Goal: Task Accomplishment & Management: Manage account settings

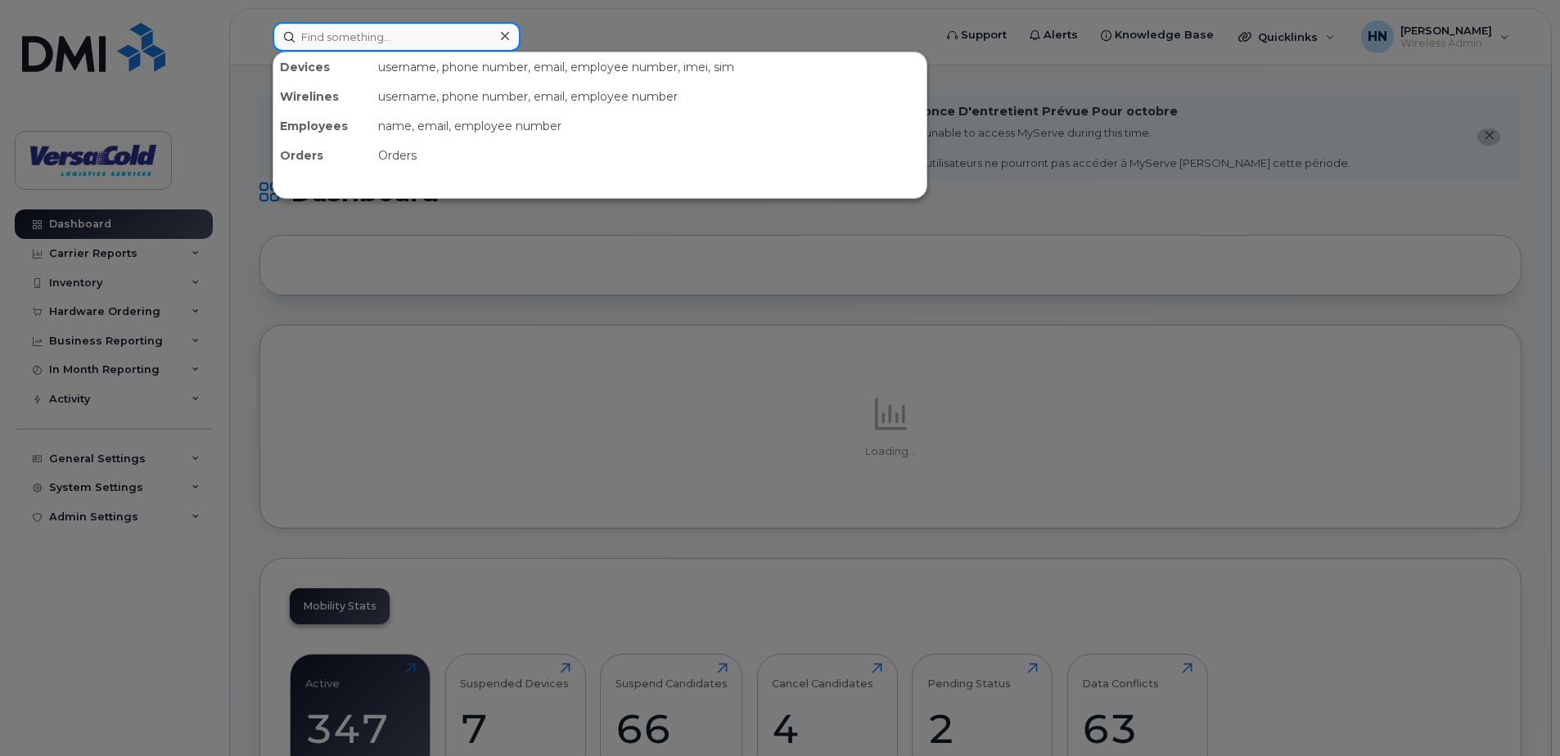
click at [393, 41] on input at bounding box center [396, 36] width 248 height 29
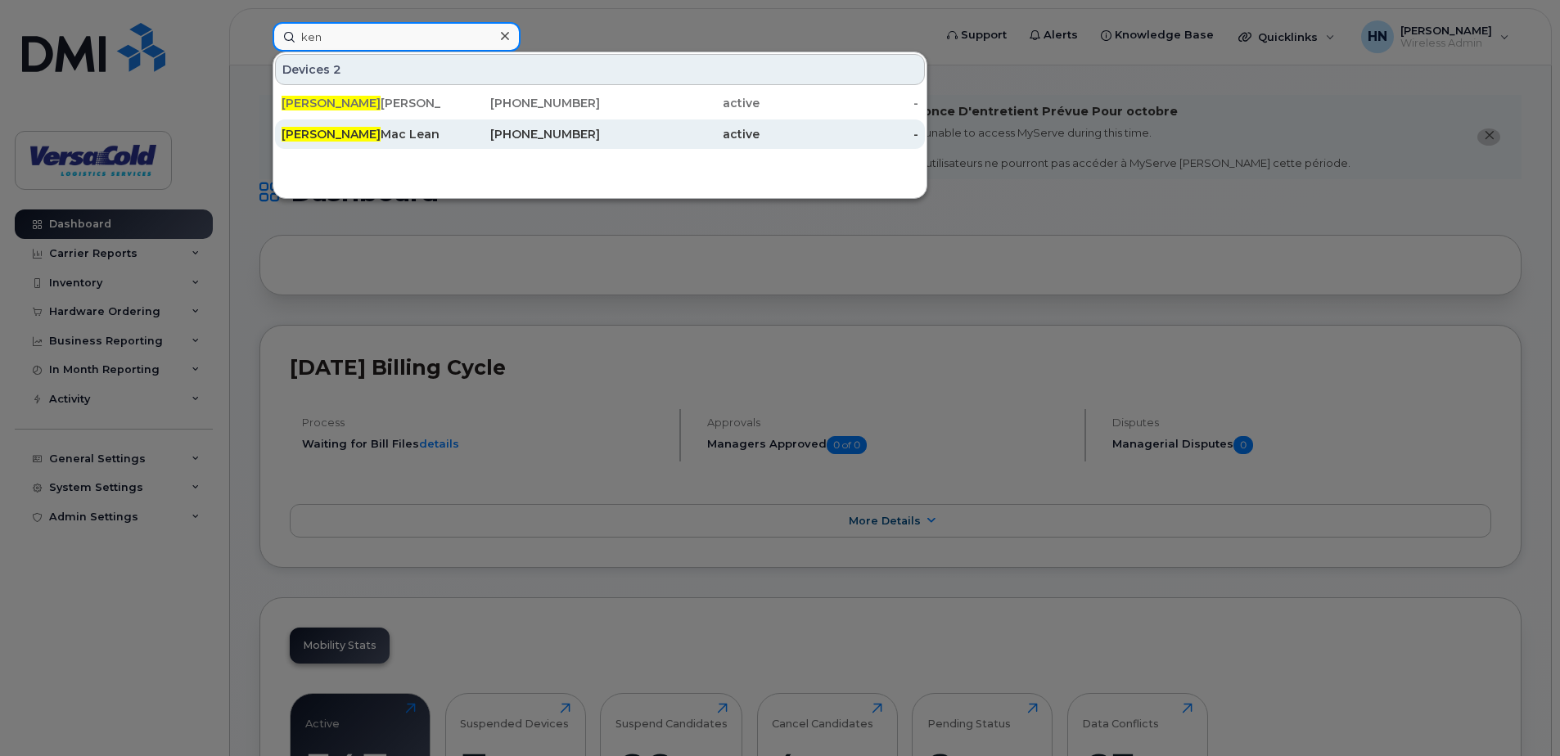
type input "ken"
click at [528, 131] on div "647-444-7299" at bounding box center [521, 134] width 160 height 16
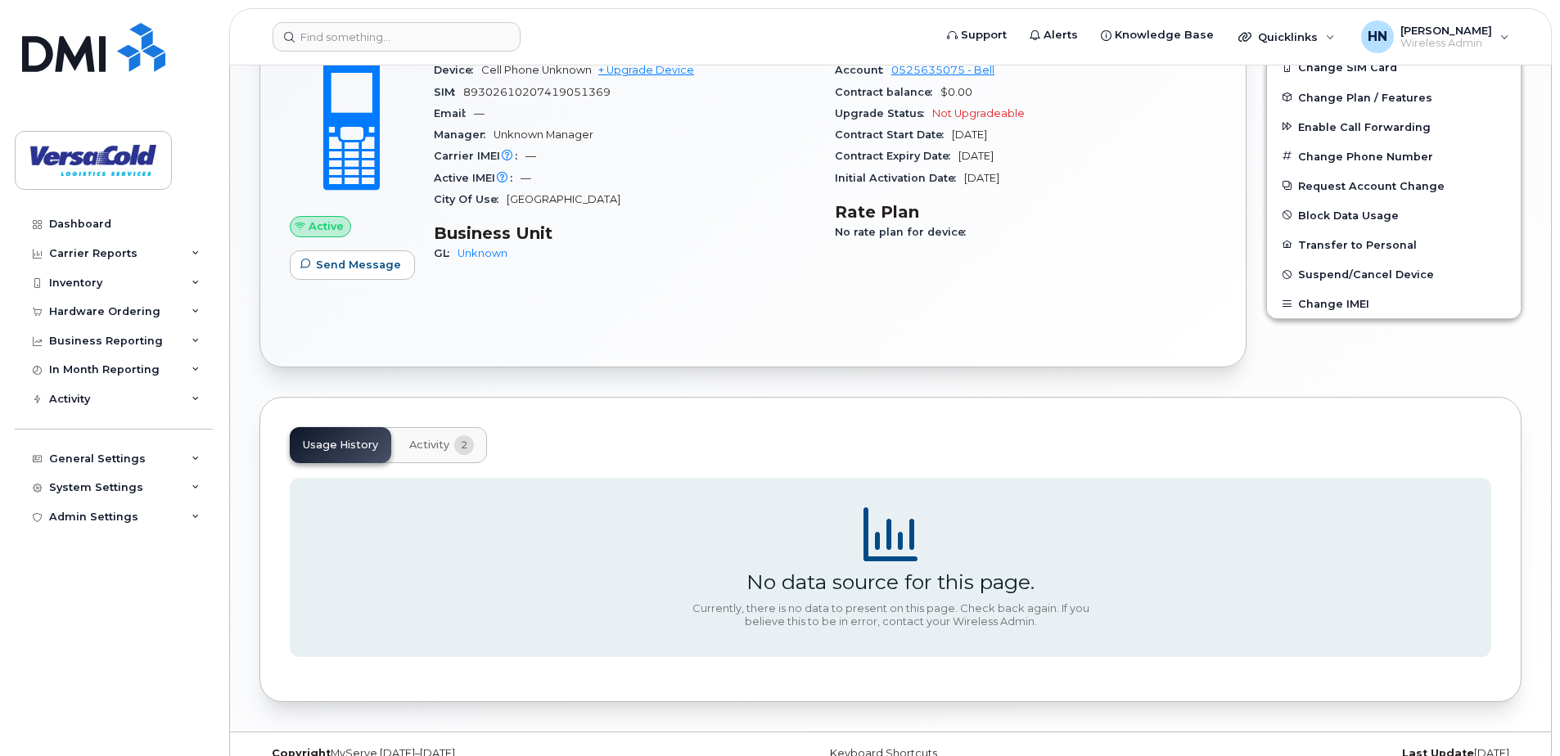
scroll to position [537, 0]
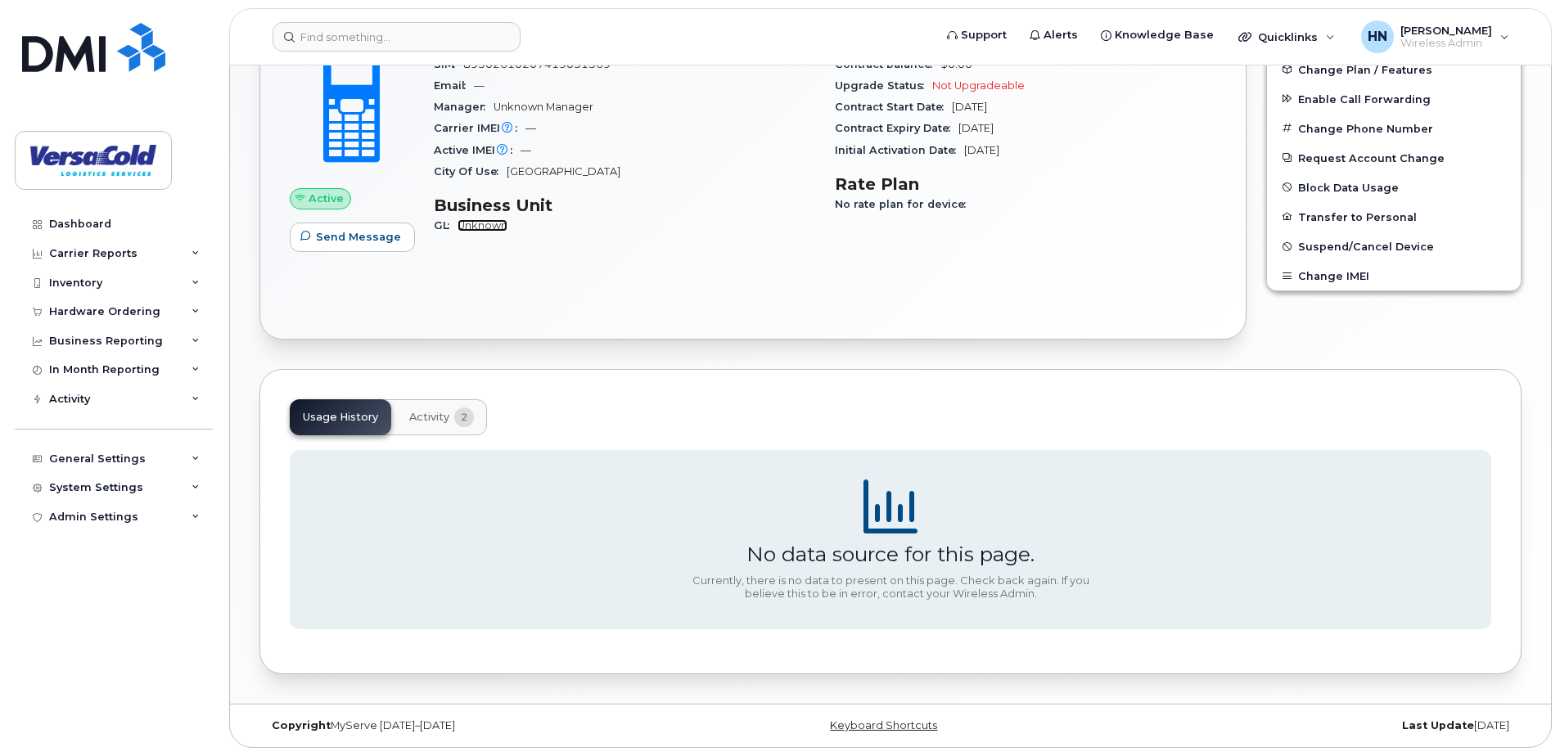
click at [484, 224] on link "Unknown" at bounding box center [482, 225] width 50 height 12
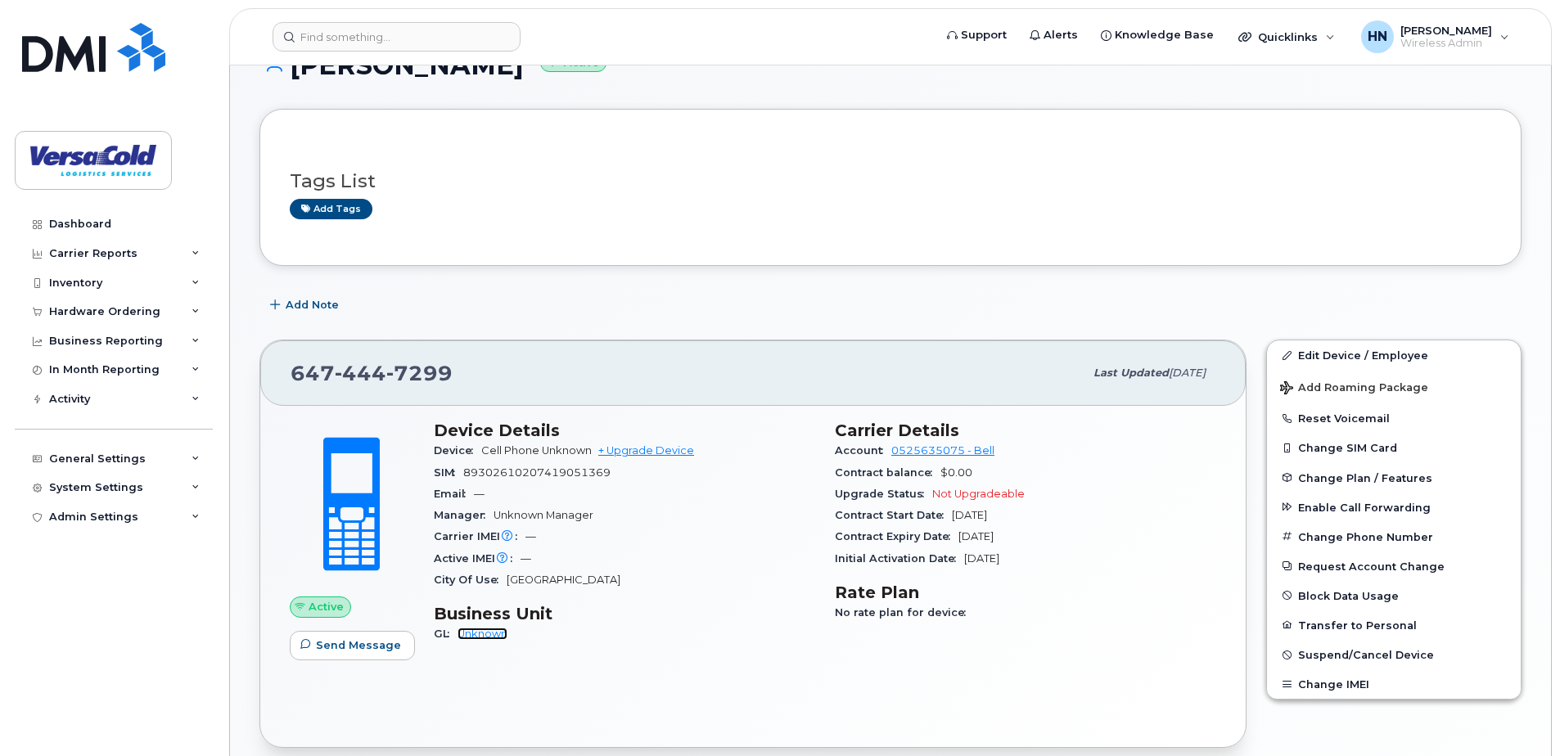
scroll to position [128, 0]
click at [1367, 355] on link "Edit Device / Employee" at bounding box center [1394, 355] width 254 height 29
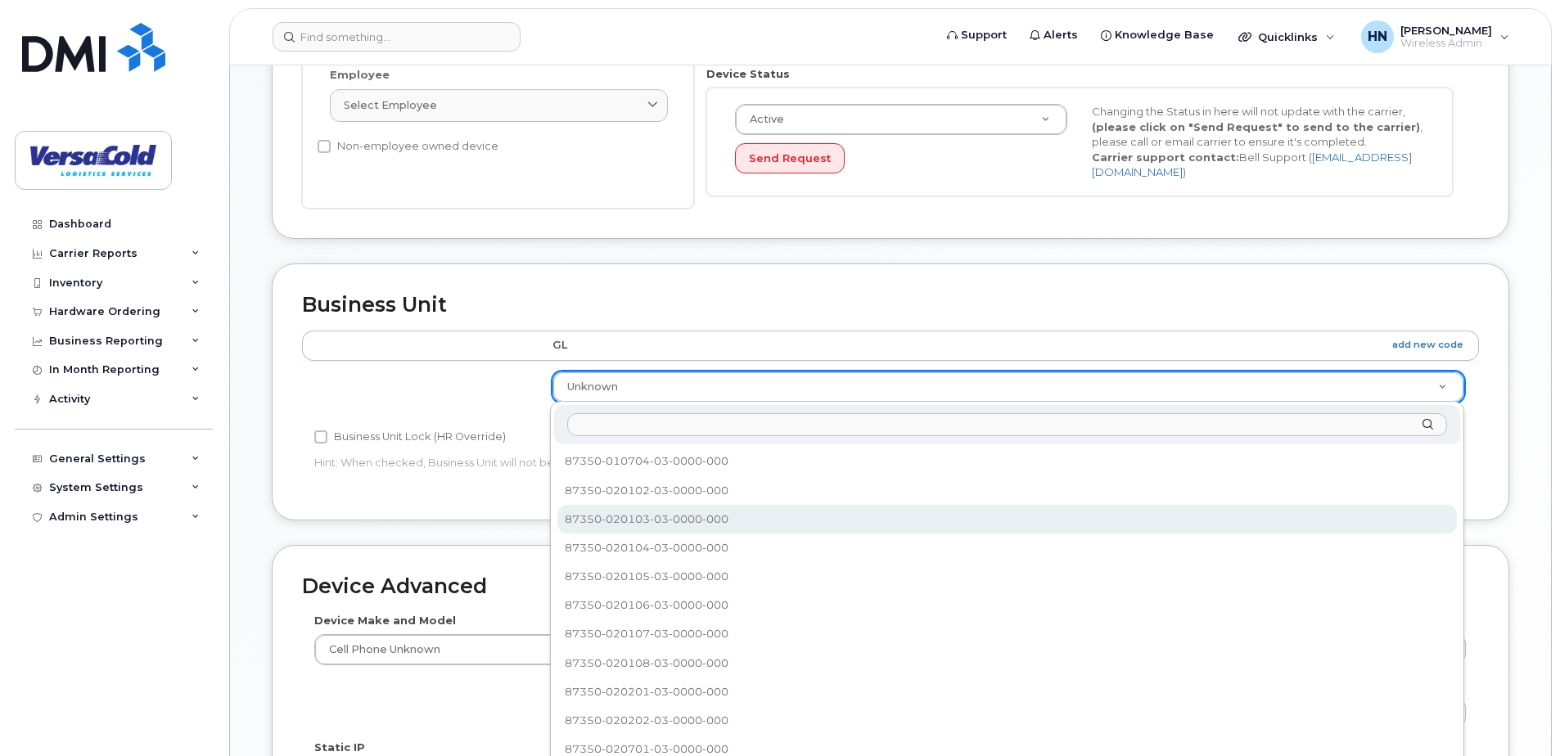
scroll to position [633, 0]
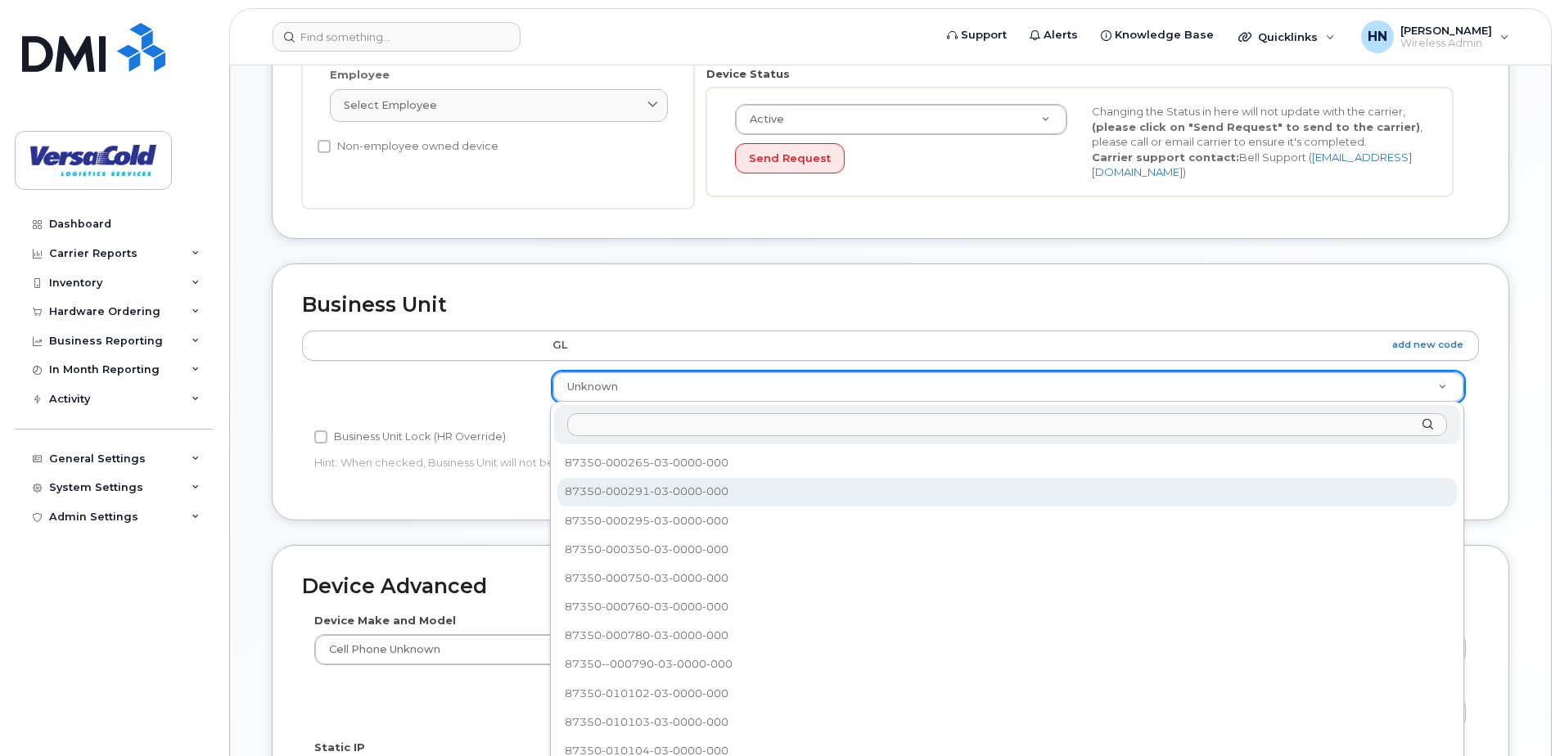
select select "91082"
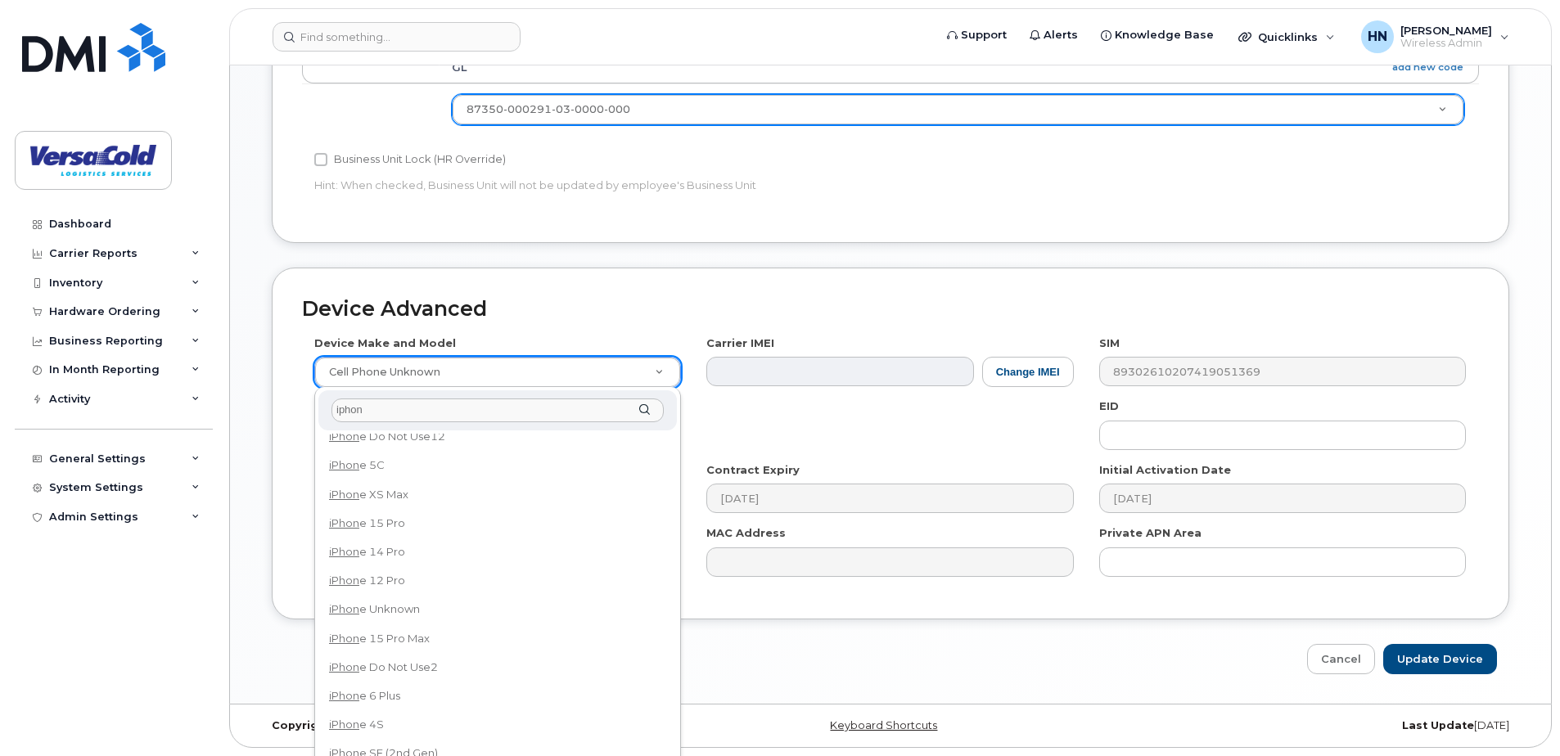
scroll to position [245, 0]
type input "iphon"
select select "3020"
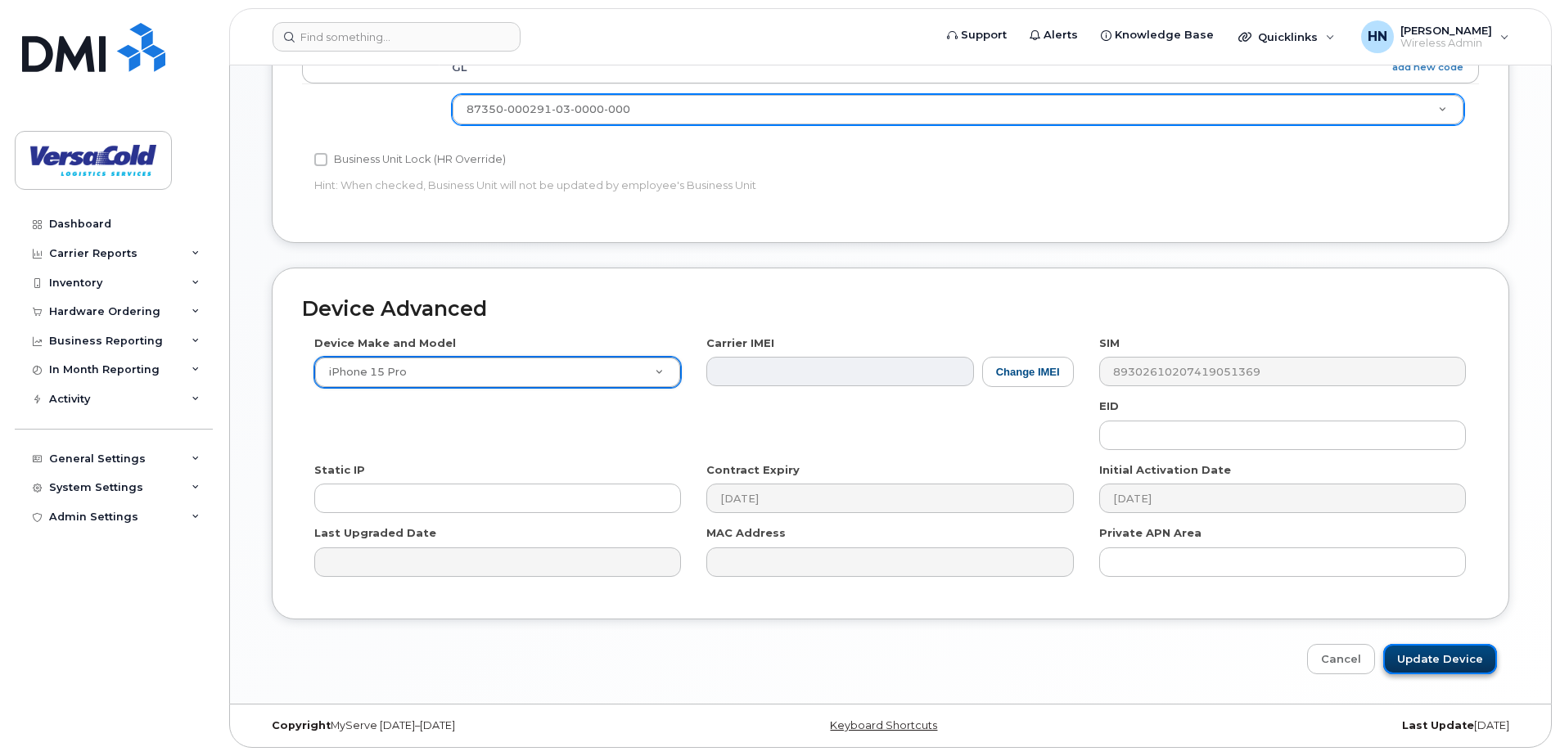
click at [1433, 664] on input "Update Device" at bounding box center [1440, 659] width 114 height 30
type input "Saving..."
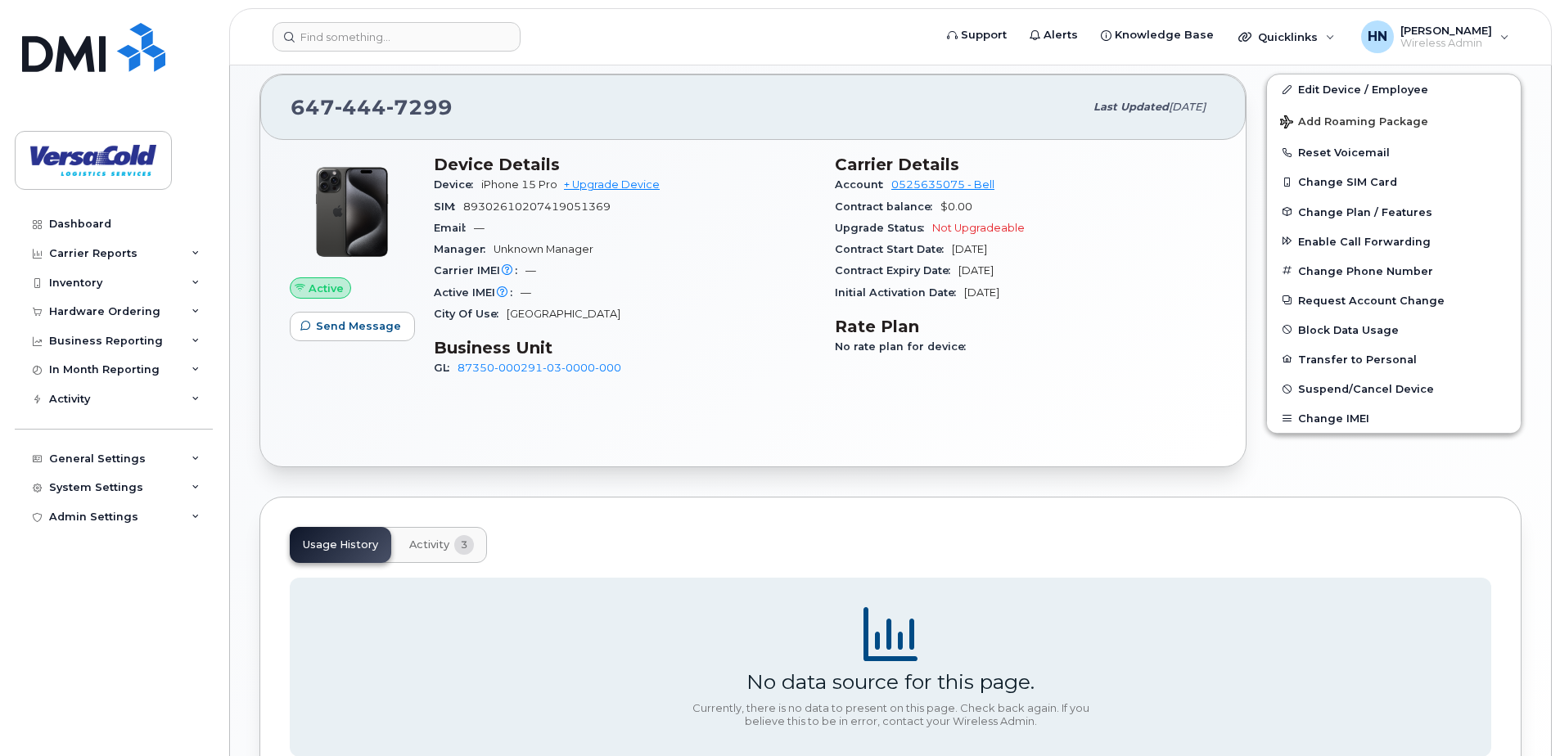
scroll to position [358, 0]
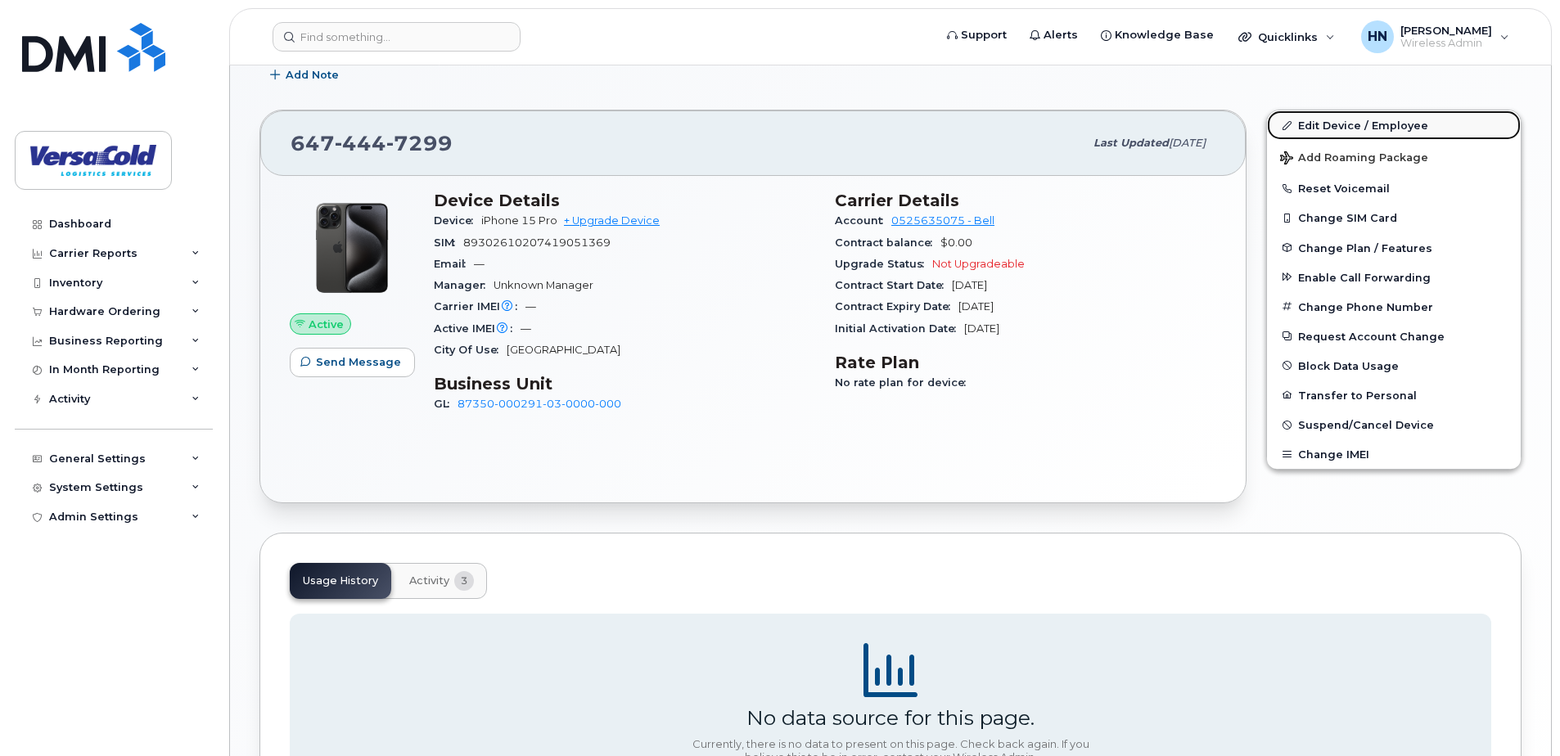
click at [1344, 128] on link "Edit Device / Employee" at bounding box center [1394, 124] width 254 height 29
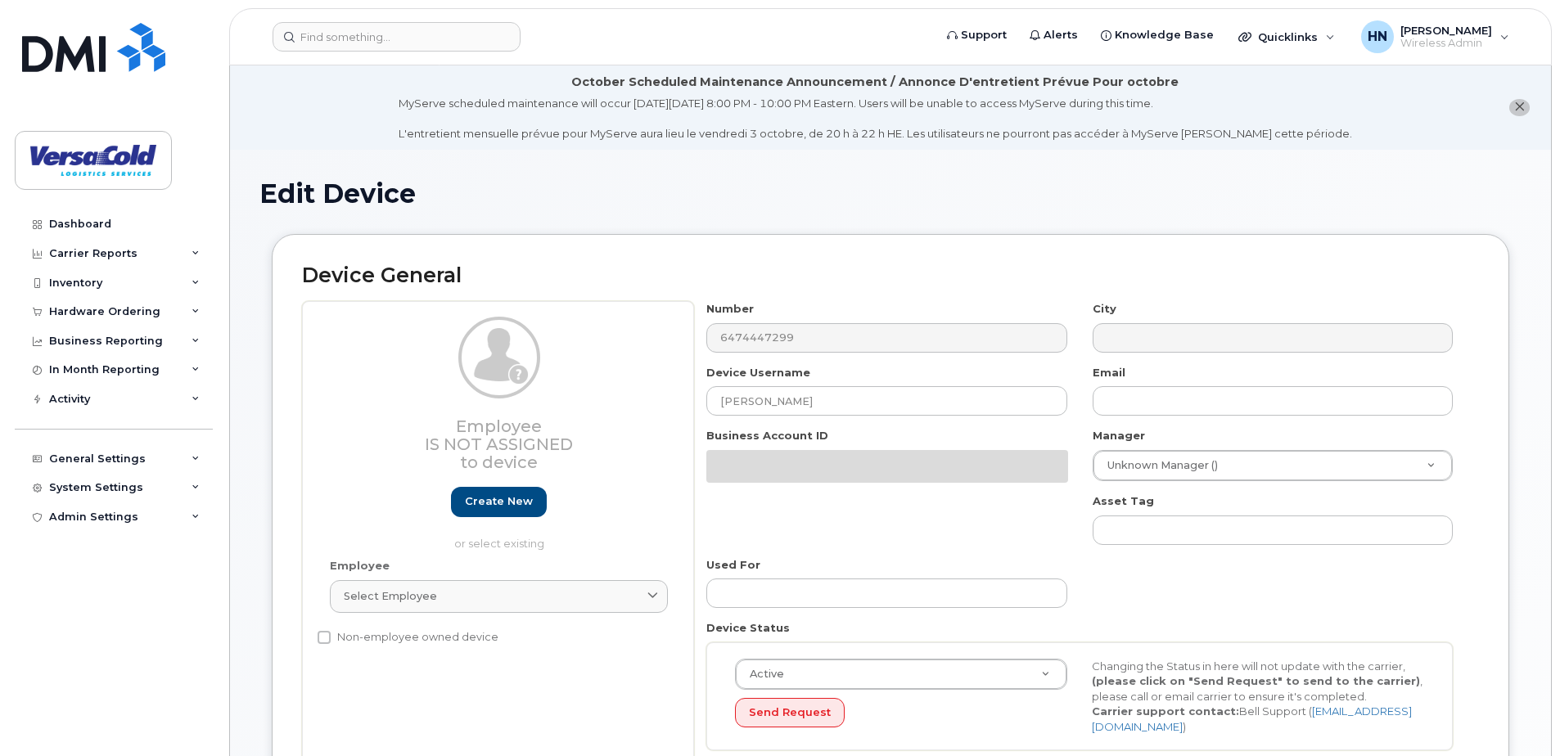
select select "91082"
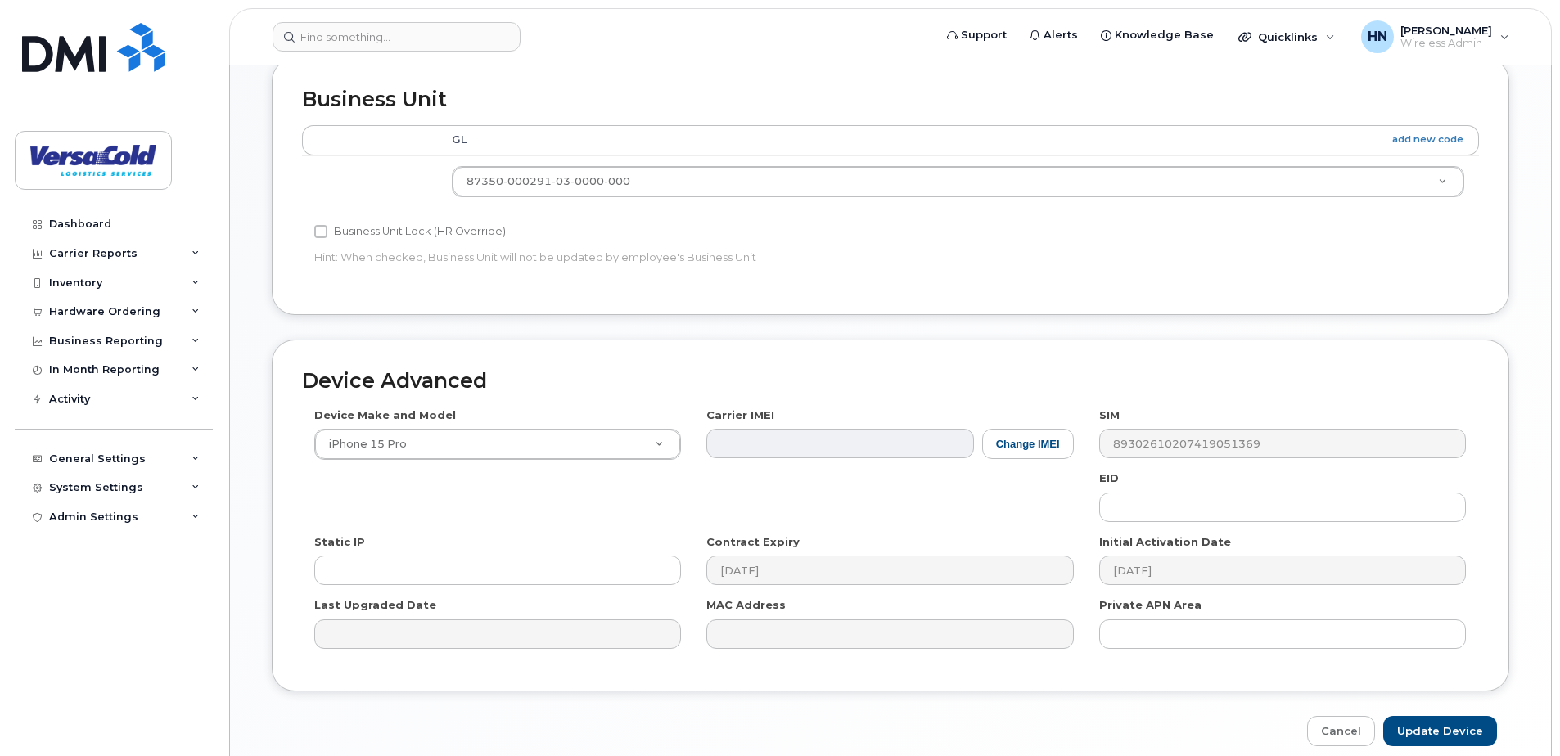
scroll to position [768, 0]
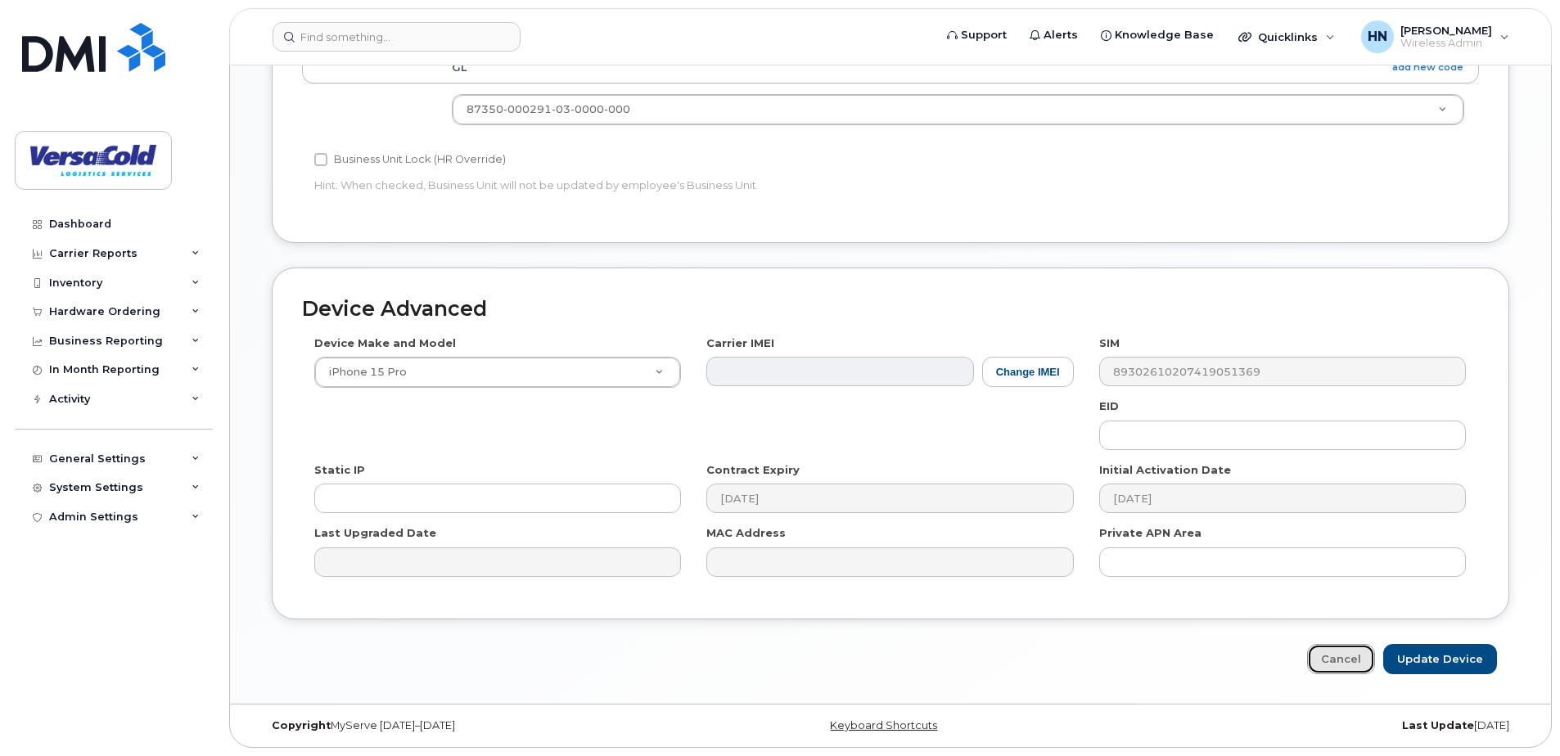
click at [1353, 659] on link "Cancel" at bounding box center [1341, 659] width 68 height 30
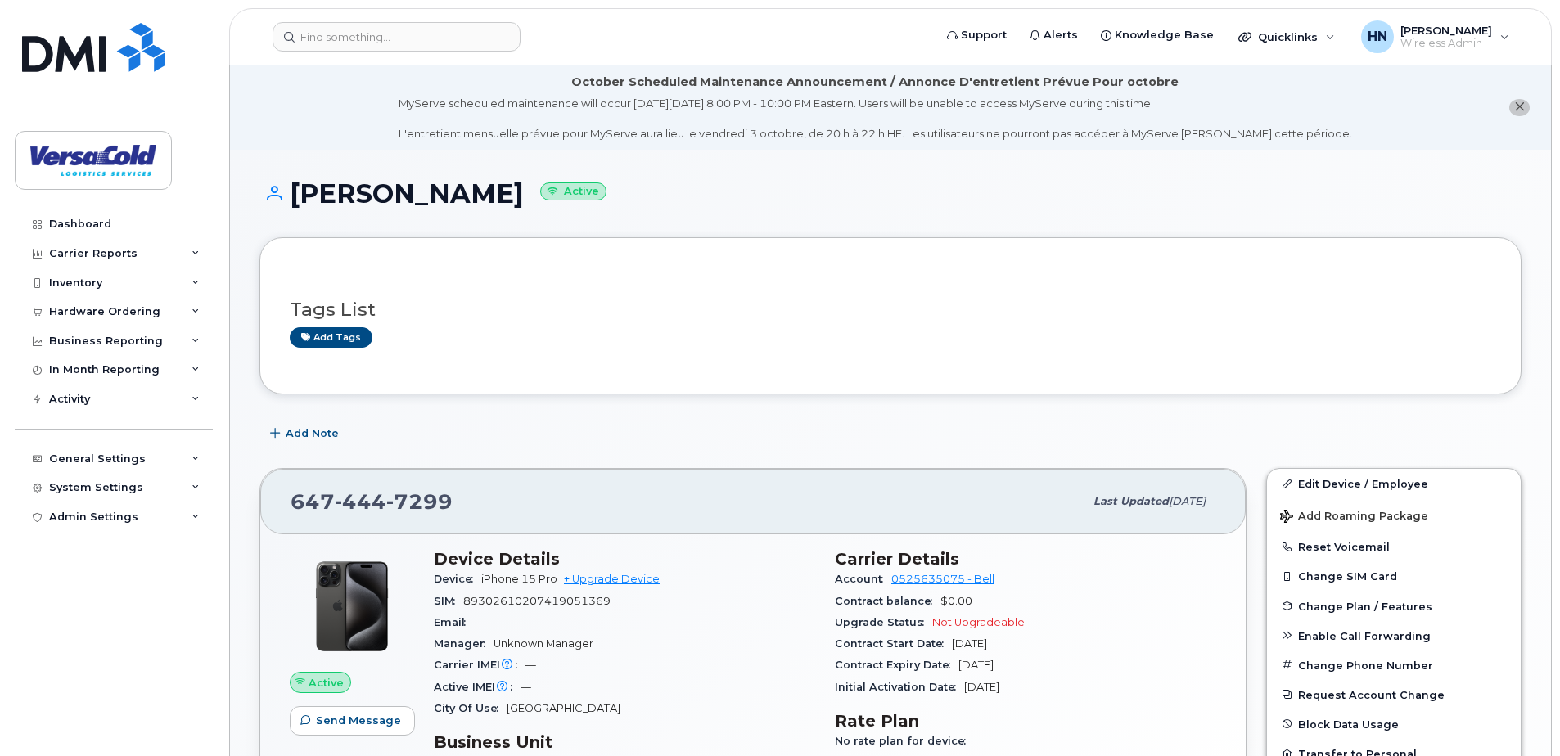
scroll to position [409, 0]
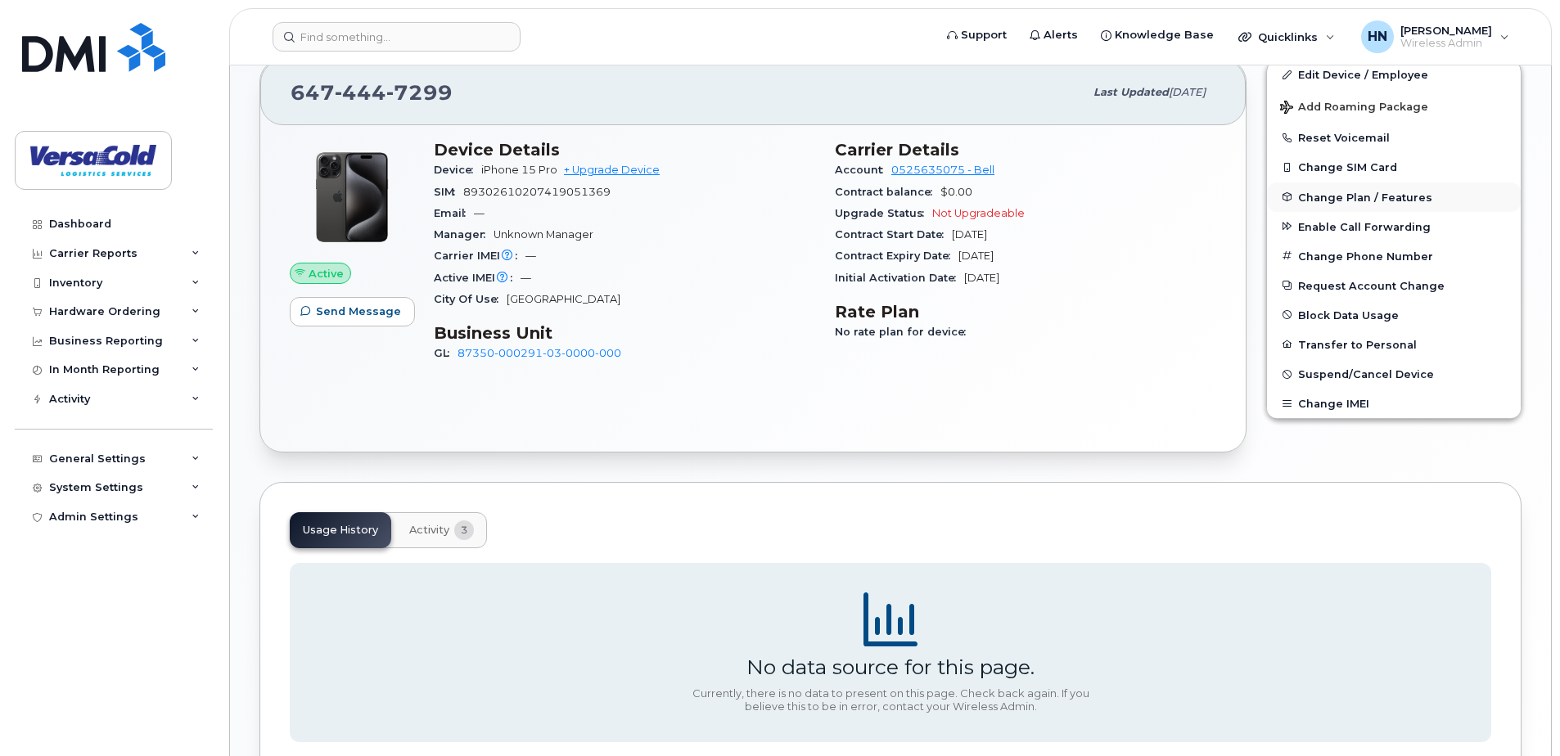
click at [1331, 198] on span "Change Plan / Features" at bounding box center [1365, 197] width 134 height 12
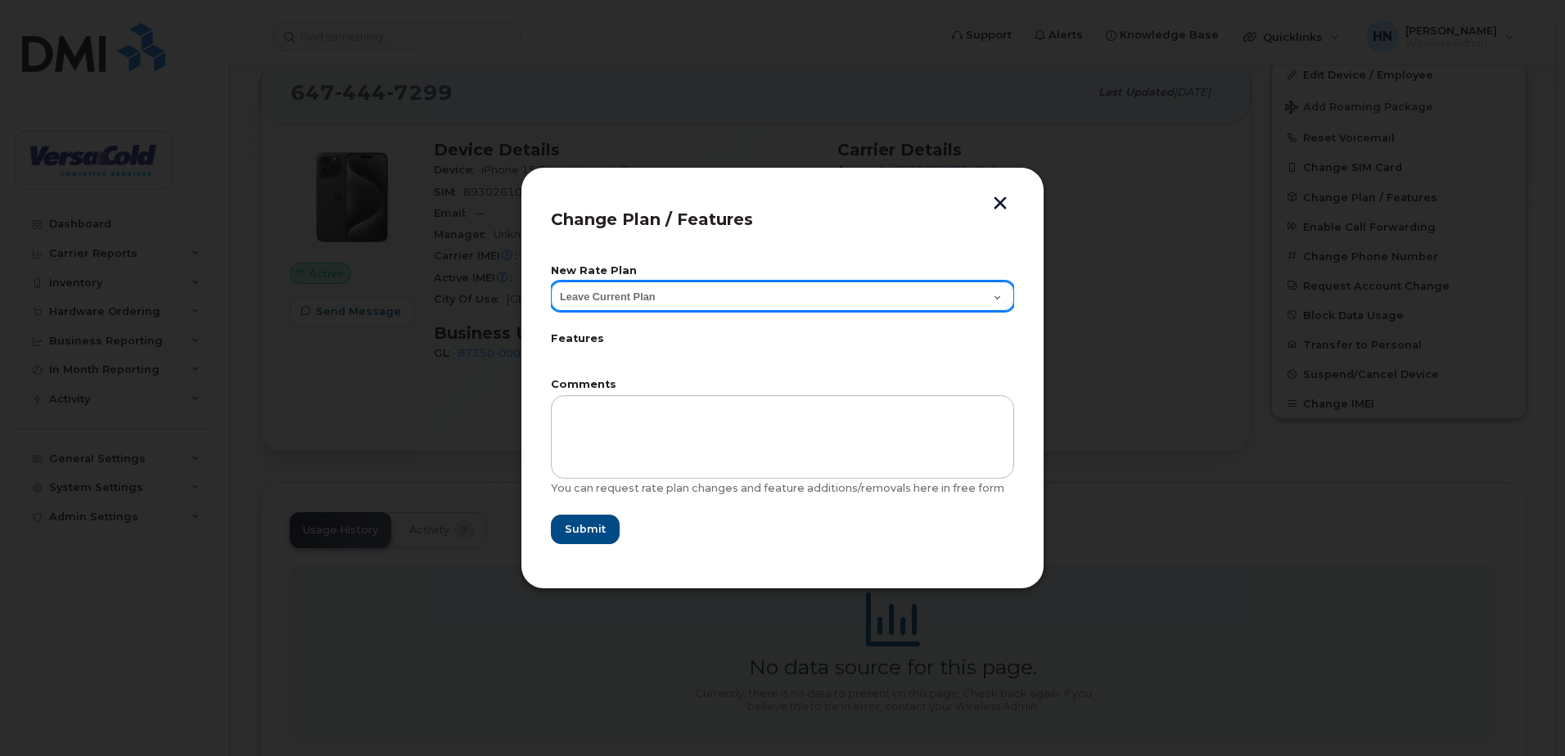
click at [984, 295] on select "Leave Current Plan BYOD Corp SmartShare 40 Corp SmartShare 55 Corp SmartShare u…" at bounding box center [782, 295] width 463 height 29
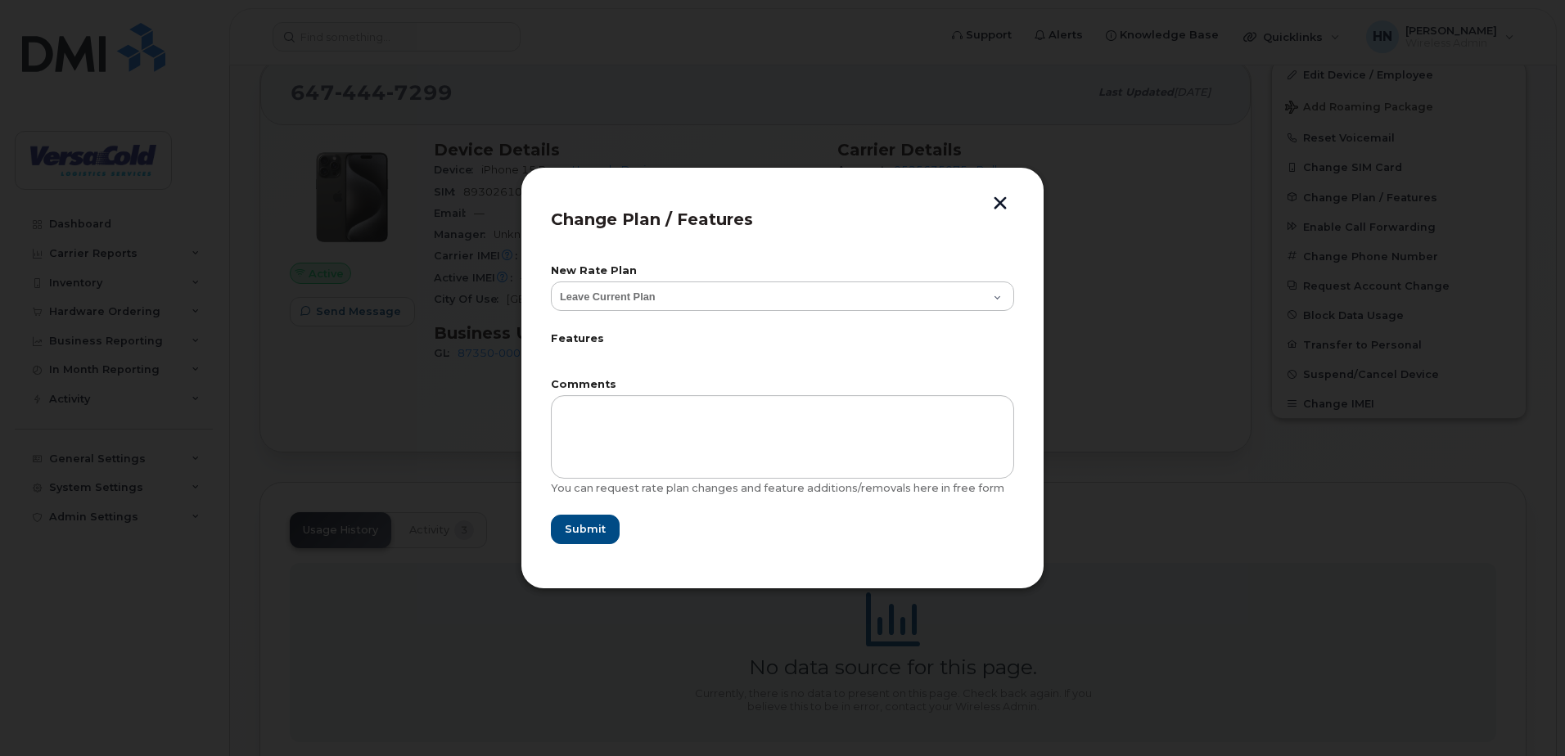
click at [849, 110] on div at bounding box center [782, 378] width 1565 height 756
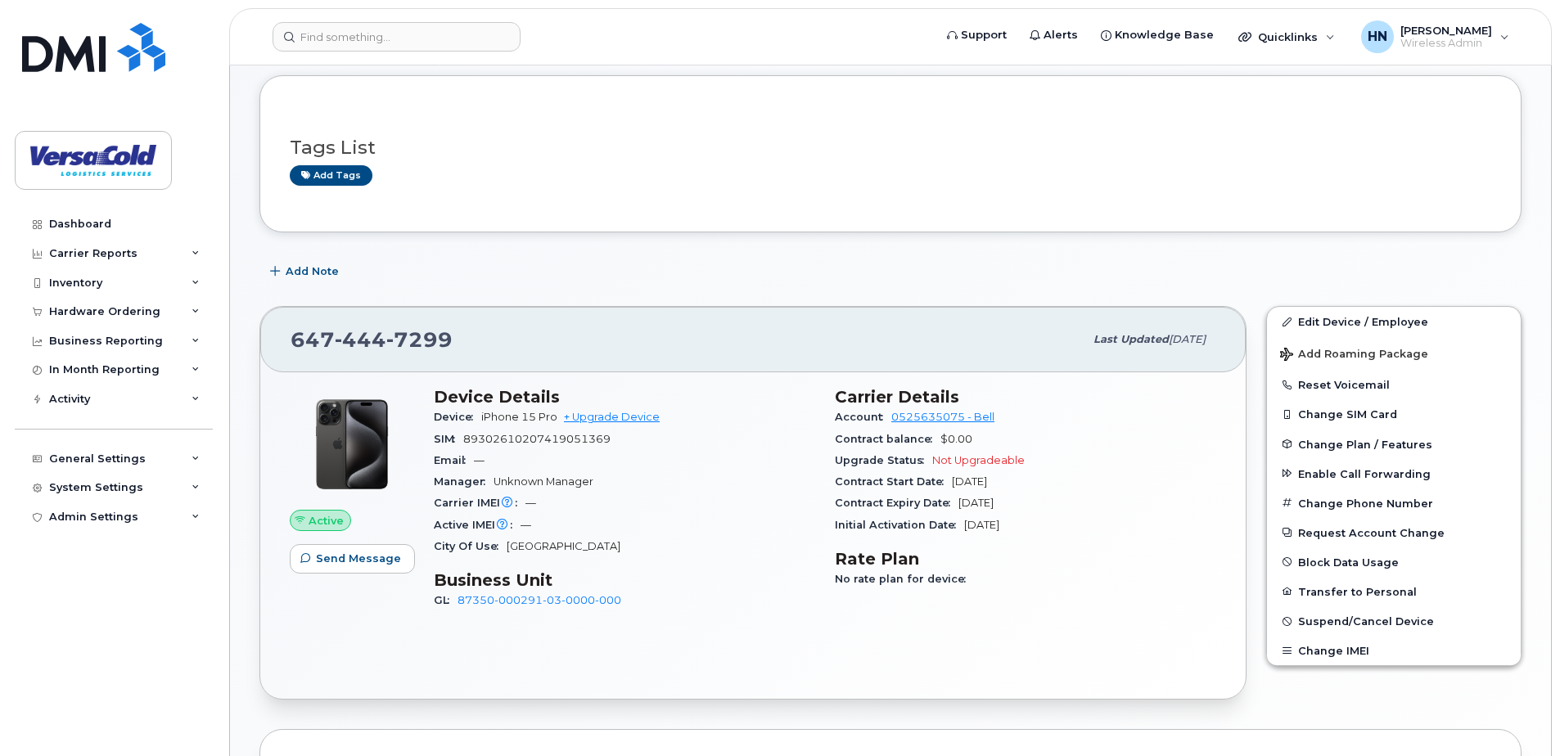
scroll to position [0, 0]
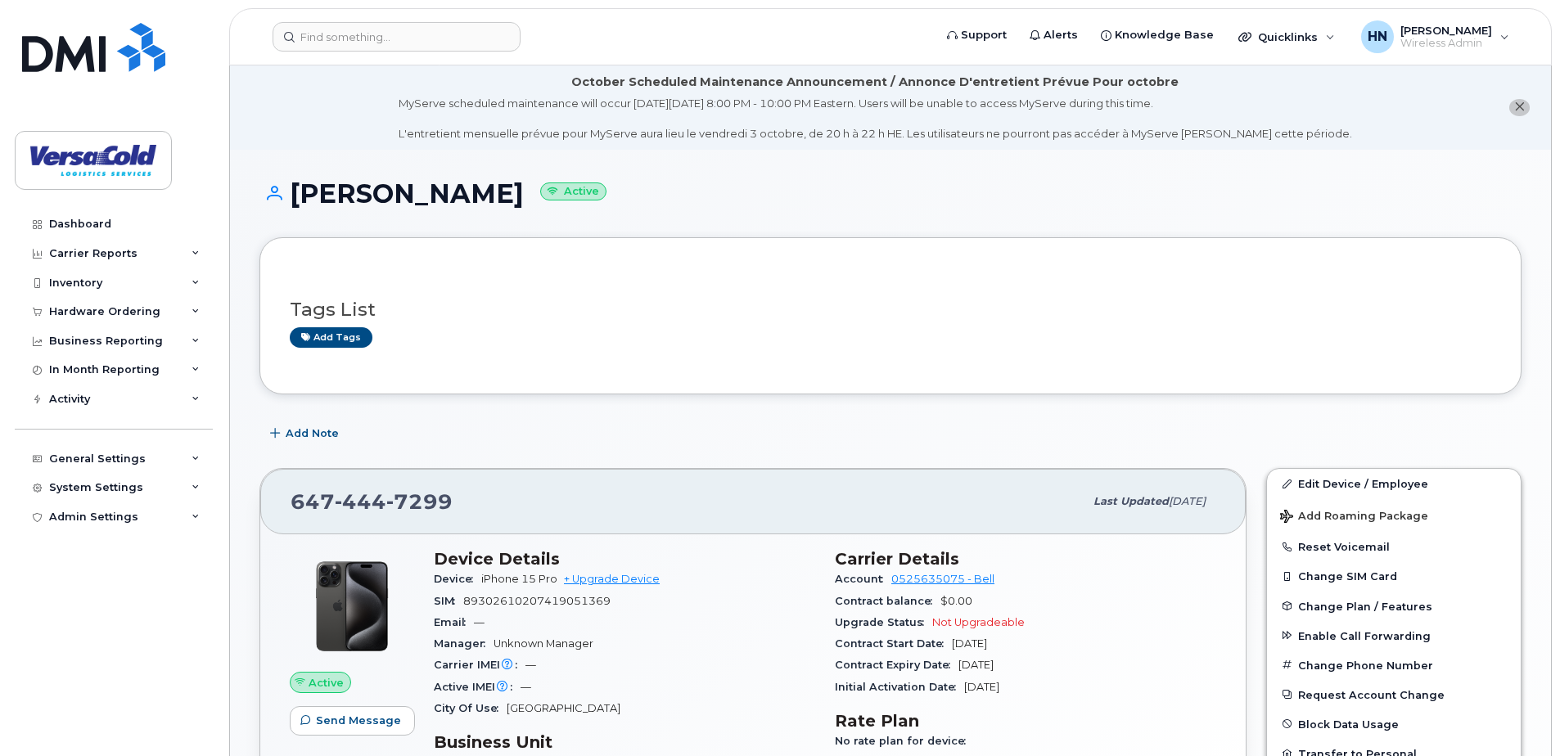
click at [1517, 103] on icon "close notification" at bounding box center [1519, 106] width 11 height 11
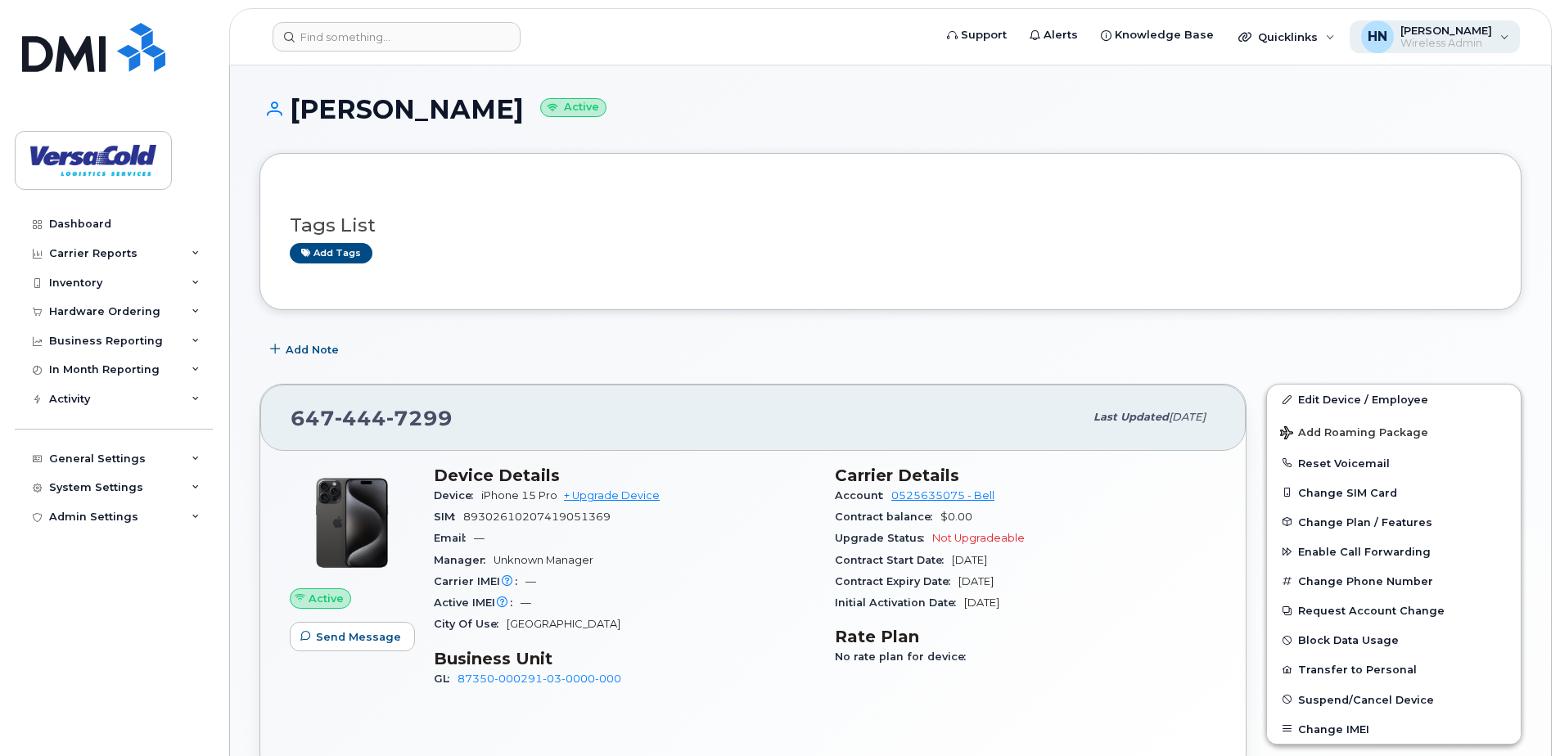
click at [1475, 31] on span "[PERSON_NAME]" at bounding box center [1446, 30] width 92 height 13
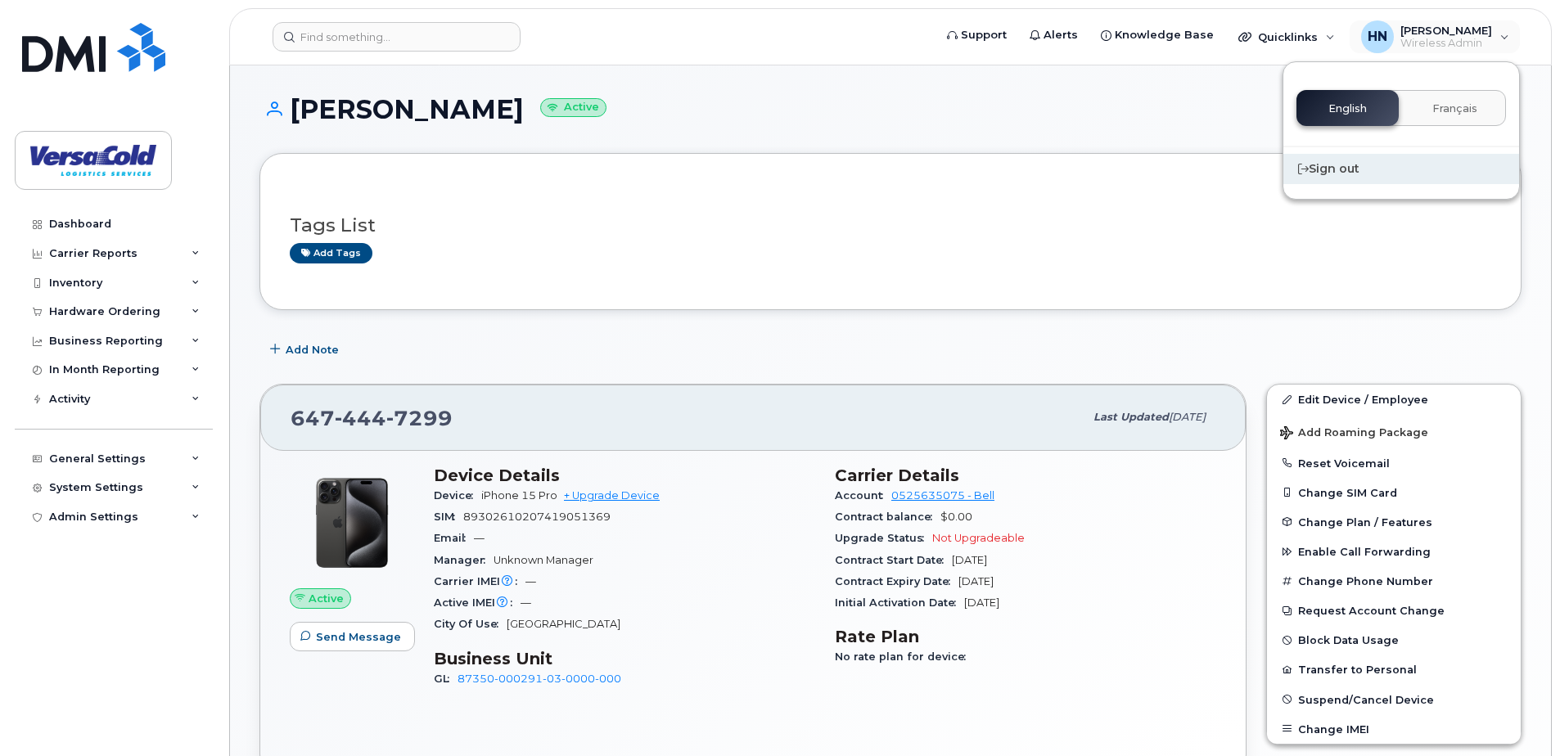
click at [1340, 163] on div "Sign out" at bounding box center [1401, 169] width 236 height 30
